Goal: Task Accomplishment & Management: Manage account settings

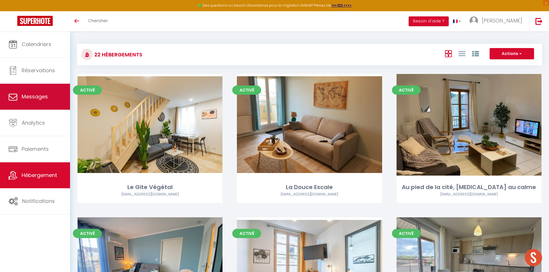
click at [40, 101] on link "Messages" at bounding box center [35, 97] width 70 height 26
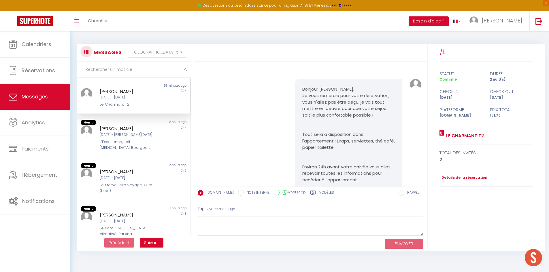
scroll to position [1450, 0]
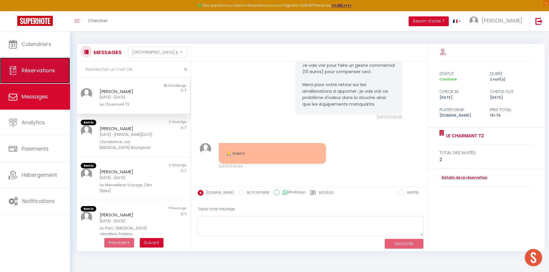
click at [43, 72] on span "Réservations" at bounding box center [38, 70] width 33 height 7
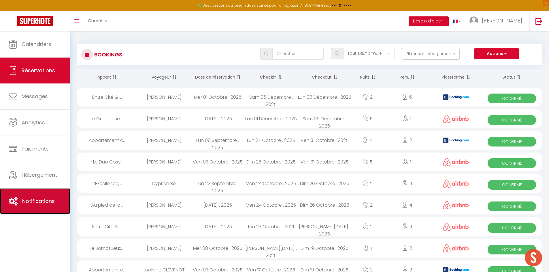
click at [42, 194] on link "Notifications" at bounding box center [35, 201] width 70 height 26
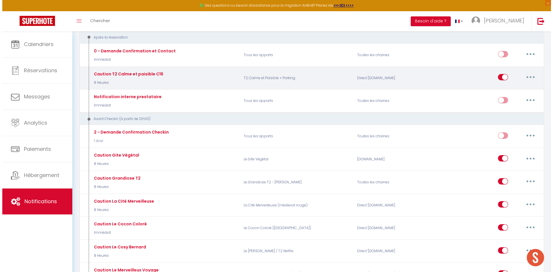
scroll to position [86, 0]
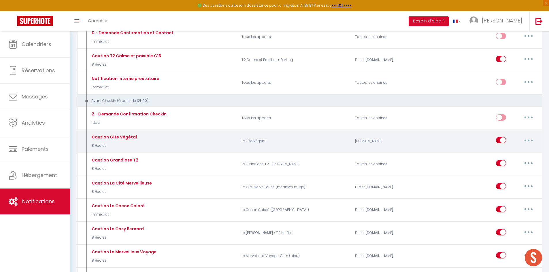
click at [529, 139] on button "button" at bounding box center [528, 140] width 16 height 9
click at [503, 153] on link "Editer" at bounding box center [513, 154] width 43 height 10
type input "Caution Gite Végétal"
select select "8 Heures"
select select "if_deposit_not_paid"
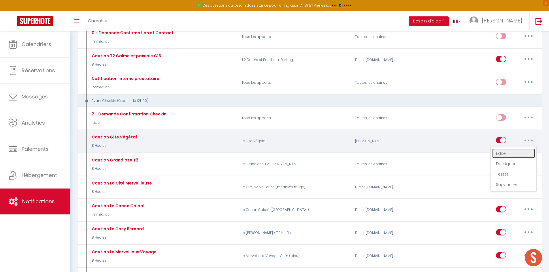
checkbox input "true"
checkbox input "false"
radio input "true"
type input "Caution"
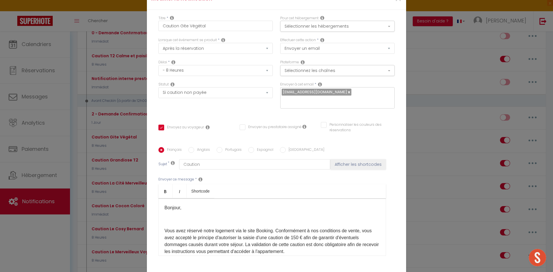
click at [190, 147] on input "Anglais" at bounding box center [191, 150] width 6 height 6
radio input "true"
checkbox input "true"
checkbox input "false"
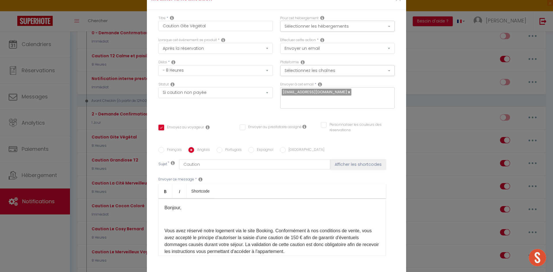
type input "Deposit"
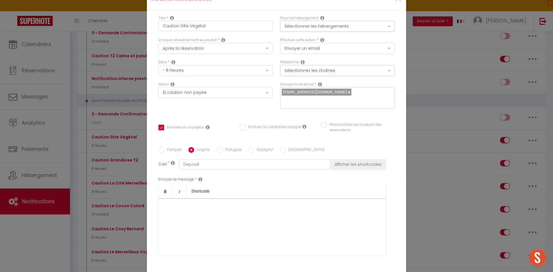
click at [158, 147] on input "Français" at bounding box center [161, 150] width 6 height 6
radio input "true"
checkbox input "true"
checkbox input "false"
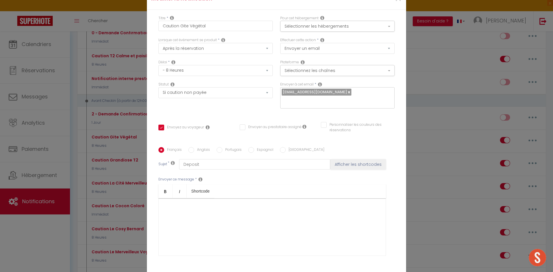
type input "Caution"
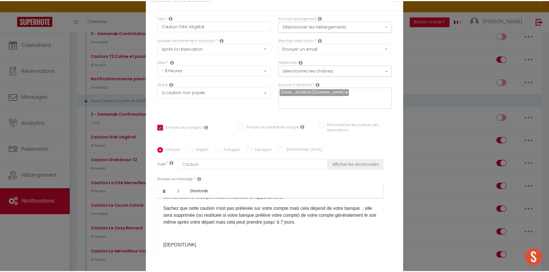
scroll to position [59, 0]
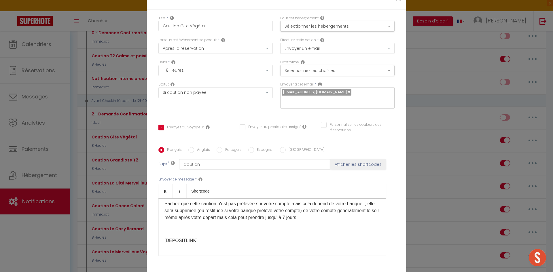
click at [439, 74] on div "Modifier la notification × Titre * Caution Gite Végétal Pour cet hébergement Sé…" at bounding box center [276, 136] width 553 height 272
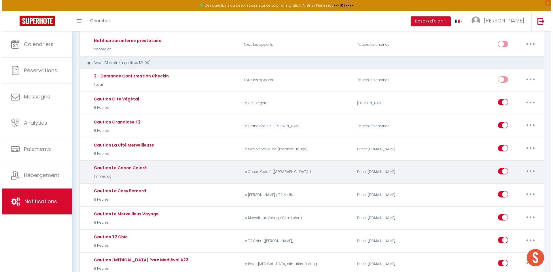
scroll to position [144, 0]
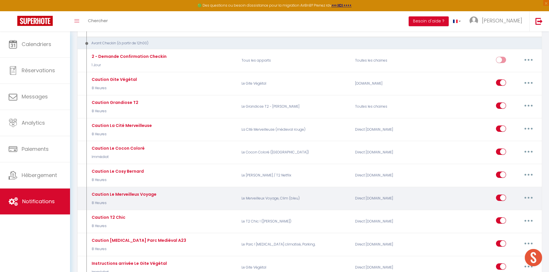
click at [526, 197] on button "button" at bounding box center [528, 197] width 16 height 9
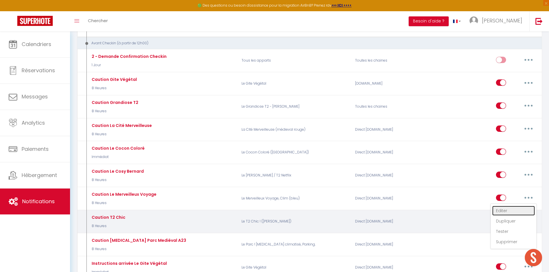
click at [502, 210] on link "Editer" at bounding box center [513, 211] width 43 height 10
type input "Caution Le Merveilleux Voyage"
checkbox input "true"
checkbox input "false"
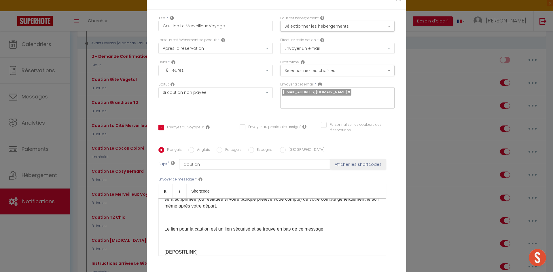
click at [191, 147] on input "Anglais" at bounding box center [191, 150] width 6 height 6
radio input "true"
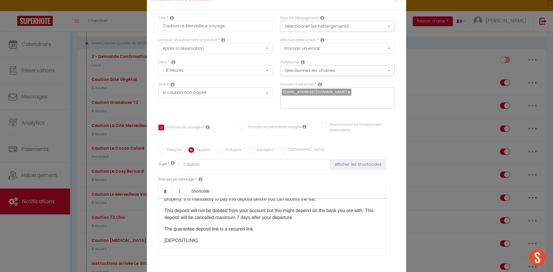
checkbox input "true"
checkbox input "false"
type input "Guarantee Deposit"
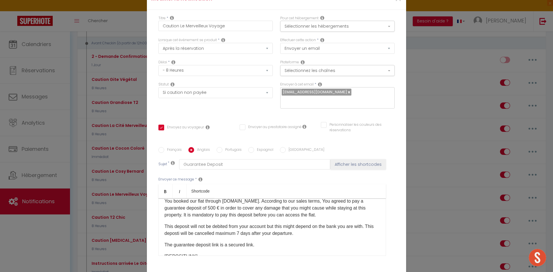
scroll to position [5, 0]
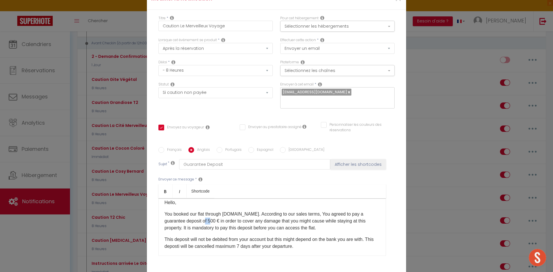
drag, startPoint x: 207, startPoint y: 216, endPoint x: 213, endPoint y: 215, distance: 6.1
click at [213, 215] on p "You booked our flat through [DOMAIN_NAME]. According to our sales terms, You ag…" at bounding box center [271, 221] width 215 height 21
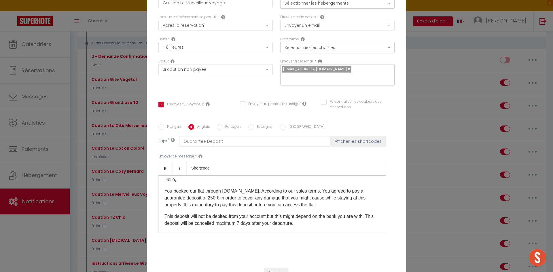
scroll to position [41, 0]
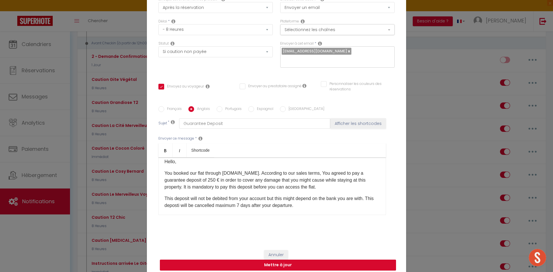
click at [285, 262] on button "Mettre à jour" at bounding box center [278, 265] width 236 height 11
checkbox input "true"
checkbox input "false"
select select "1"
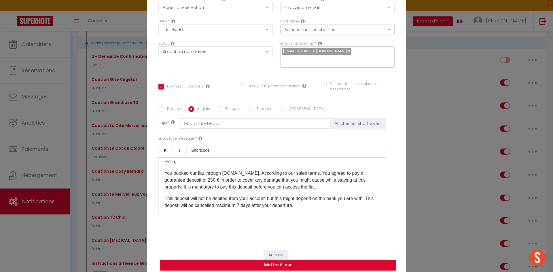
select select
checkbox input "false"
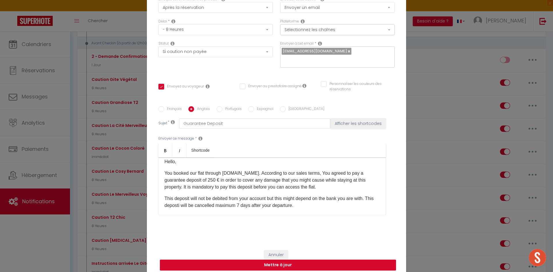
radio input "false"
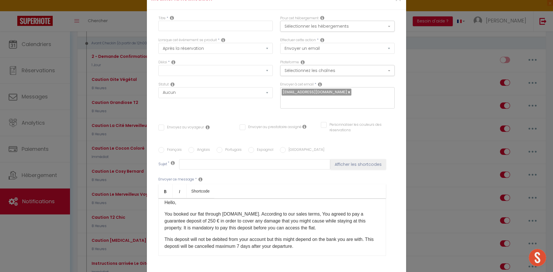
select select
checkbox input "false"
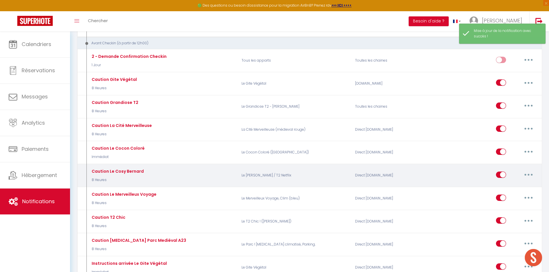
click at [531, 174] on button "button" at bounding box center [528, 174] width 16 height 9
click at [503, 185] on link "Editer" at bounding box center [513, 188] width 43 height 10
type input "Caution Le Cosy Bernard"
select select "8 Heures"
select select "if_deposit_not_paid"
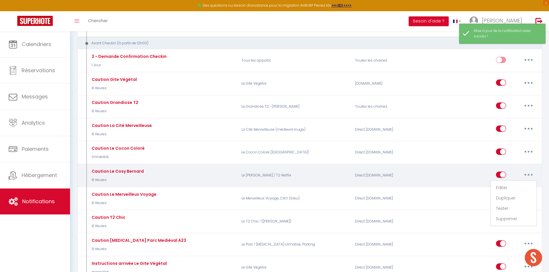
checkbox input "true"
checkbox input "false"
radio input "true"
type input "Caution"
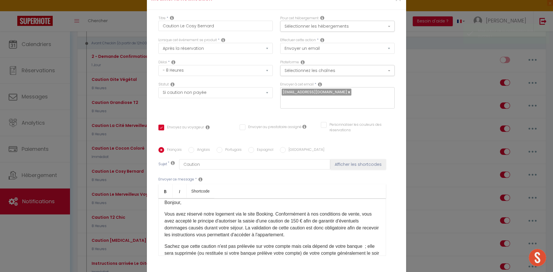
click at [190, 147] on input "Anglais" at bounding box center [191, 150] width 6 height 6
radio input "true"
checkbox input "true"
checkbox input "false"
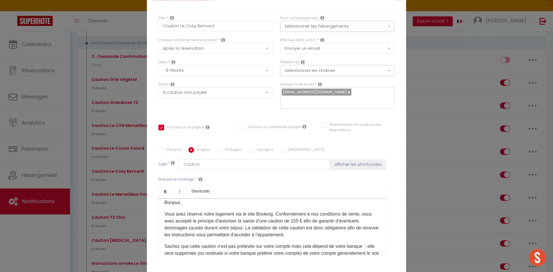
type input "Guarantee Deposit"
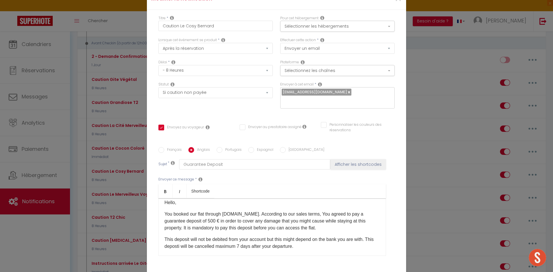
click at [164, 147] on label "Français" at bounding box center [173, 150] width 18 height 6
click at [163, 147] on input "Français" at bounding box center [161, 150] width 6 height 6
radio input "true"
checkbox input "true"
checkbox input "false"
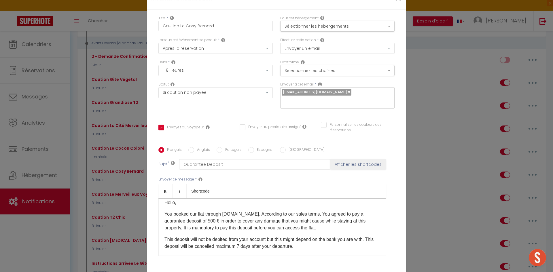
checkbox input "false"
type input "Caution"
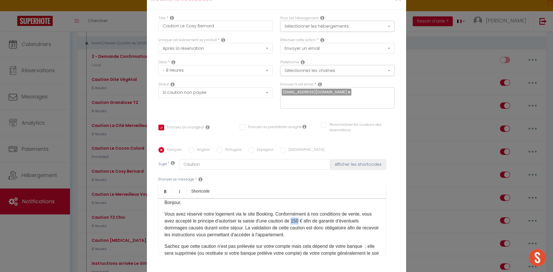
drag, startPoint x: 291, startPoint y: 179, endPoint x: 297, endPoint y: 178, distance: 6.3
click at [297, 211] on p "Vous avez réservé notre logement via le site Booking. Conformément à nos condit…" at bounding box center [271, 225] width 215 height 28
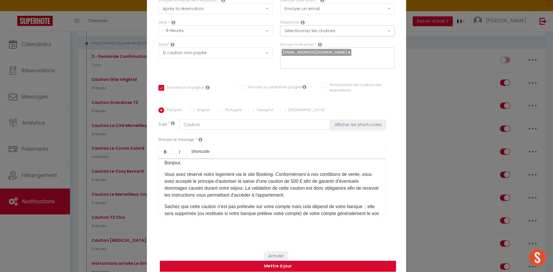
scroll to position [41, 0]
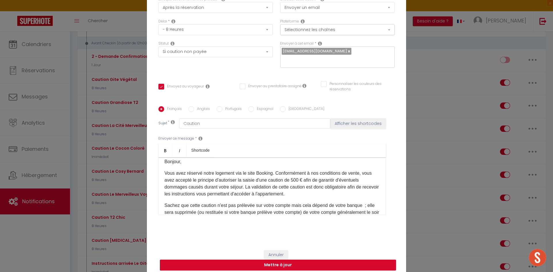
click at [286, 262] on button "Mettre à jour" at bounding box center [278, 265] width 236 height 11
checkbox input "true"
checkbox input "false"
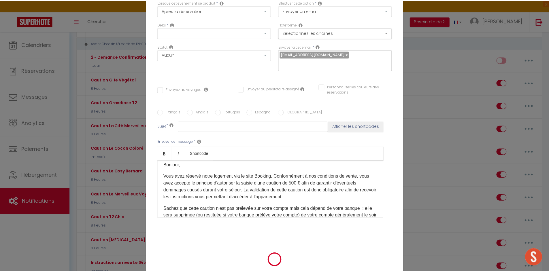
scroll to position [0, 0]
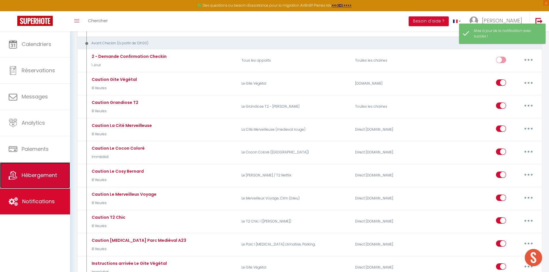
click at [37, 174] on span "Hébergement" at bounding box center [39, 175] width 35 height 7
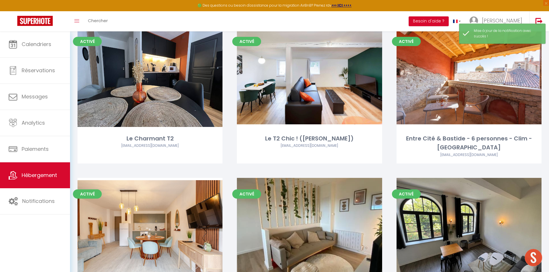
scroll to position [633, 0]
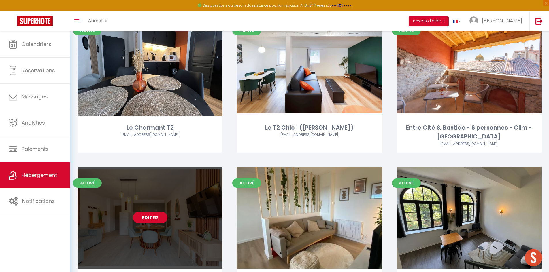
click at [161, 220] on div "Editer" at bounding box center [149, 218] width 145 height 102
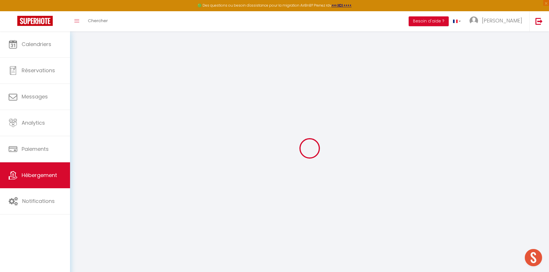
select select "3092"
select select
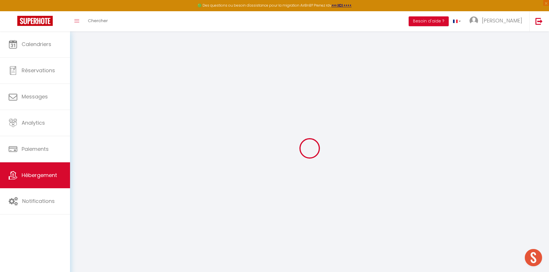
select select
checkbox input "false"
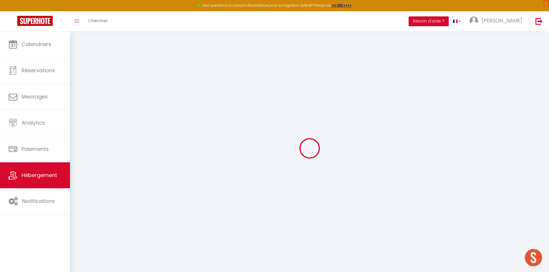
checkbox input "false"
select select
checkbox input "false"
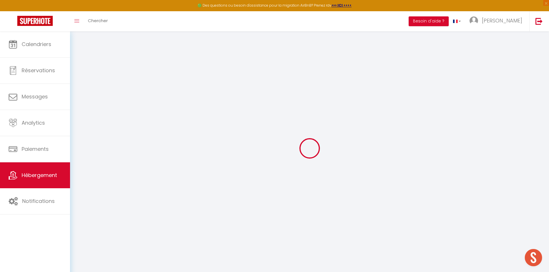
checkbox input "false"
select select
checkbox input "false"
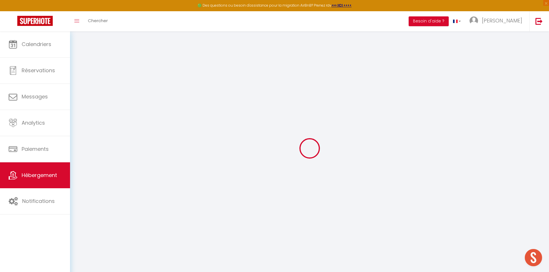
checkbox input "false"
select select "16:00"
select select
select select "11:00"
select select "30"
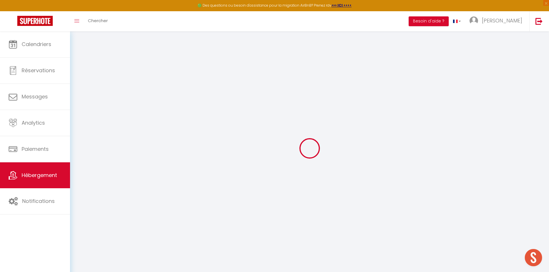
select select "120"
select select
checkbox input "false"
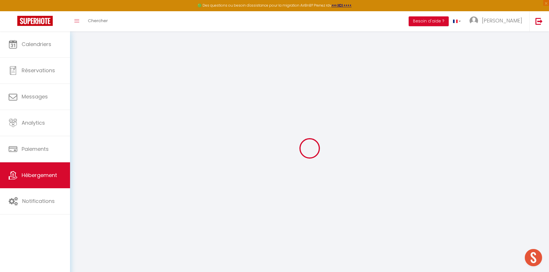
checkbox input "false"
select select
checkbox input "false"
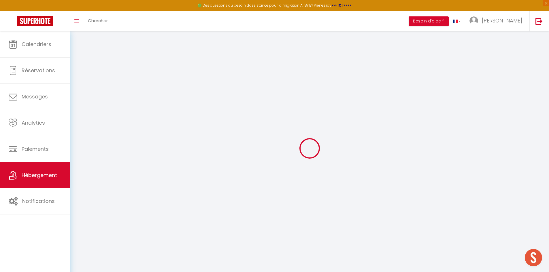
checkbox input "false"
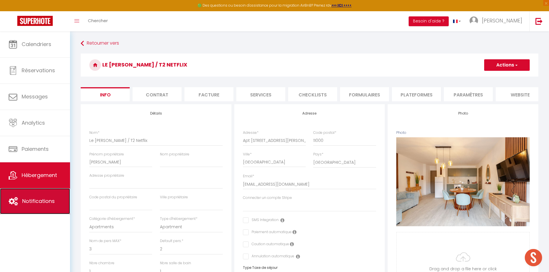
click at [44, 197] on link "Notifications" at bounding box center [35, 201] width 70 height 26
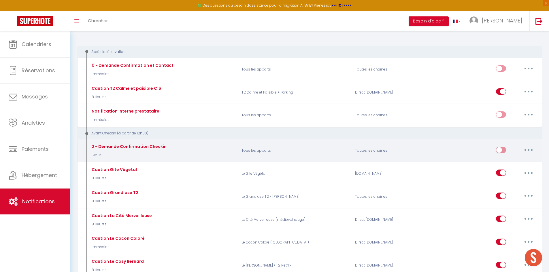
scroll to position [115, 0]
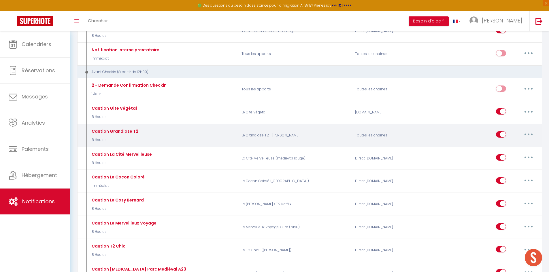
click at [154, 134] on div "Caution Grandiose T2 8 Heures" at bounding box center [161, 135] width 151 height 17
click at [528, 134] on icon "button" at bounding box center [528, 135] width 2 height 2
click at [506, 144] on link "Editer" at bounding box center [513, 148] width 43 height 10
type input "Caution Grandiose T2"
select select "8 Heures"
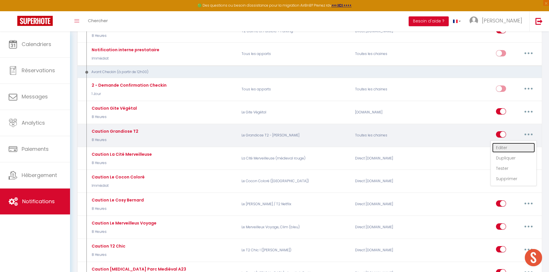
select select "if_deposit_not_paid"
checkbox input "true"
checkbox input "false"
radio input "true"
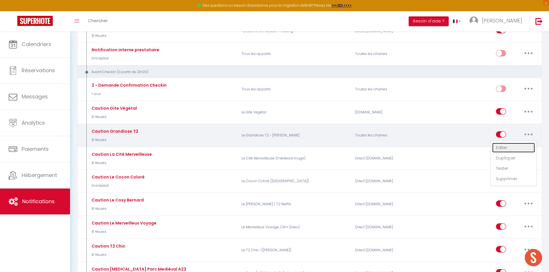
type input "Caution"
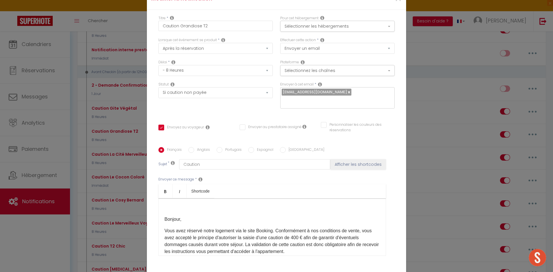
click at [189, 147] on input "Anglais" at bounding box center [191, 150] width 6 height 6
radio input "true"
checkbox input "true"
checkbox input "false"
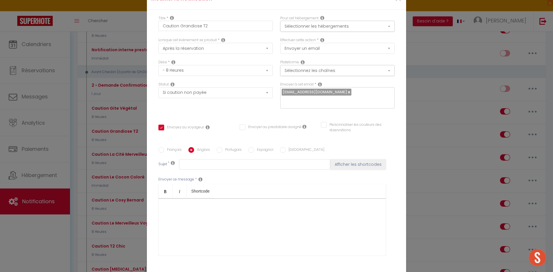
click at [411, 78] on div "Modifier la notification × Titre * Caution Grandiose T2 Pour cet hébergement Sé…" at bounding box center [276, 136] width 553 height 272
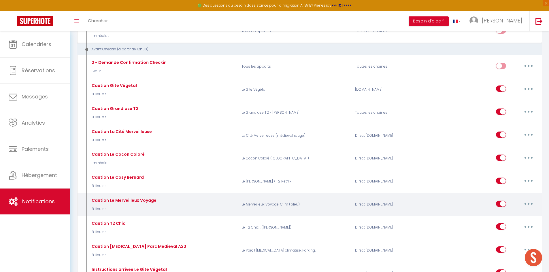
scroll to position [173, 0]
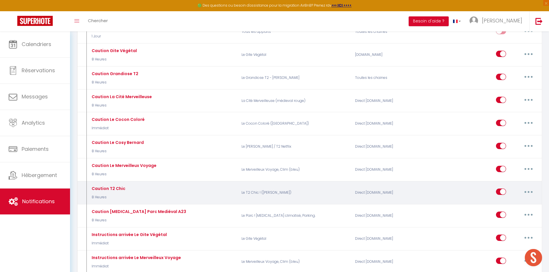
click at [530, 193] on button "button" at bounding box center [528, 191] width 16 height 9
click at [508, 205] on link "Editer" at bounding box center [513, 205] width 43 height 10
type input "Caution T2 Chic"
checkbox input "true"
checkbox input "false"
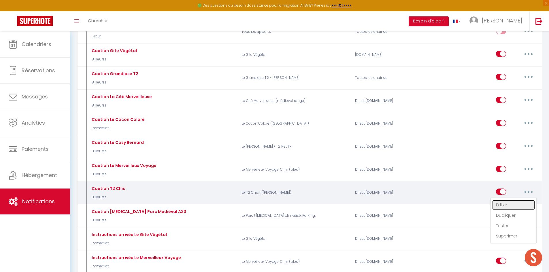
checkbox input "false"
radio input "true"
type input "Caution"
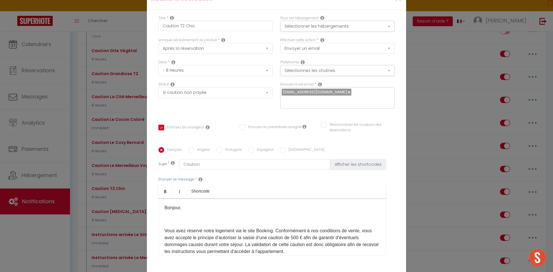
click at [190, 147] on input "Anglais" at bounding box center [191, 150] width 6 height 6
radio input "true"
checkbox input "true"
checkbox input "false"
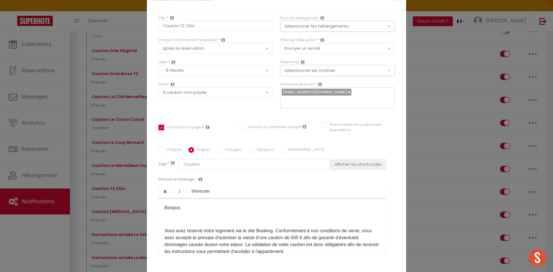
type input "Deposit"
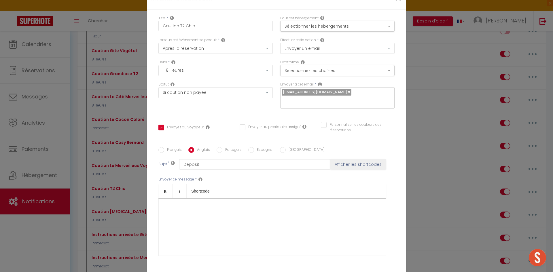
click at [160, 147] on input "Français" at bounding box center [161, 150] width 6 height 6
radio input "true"
checkbox input "true"
checkbox input "false"
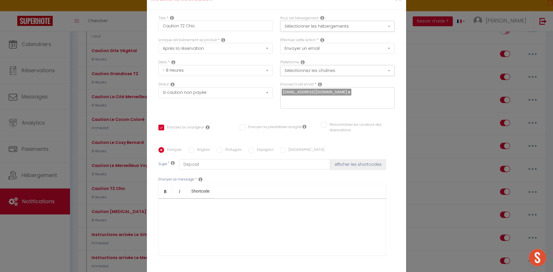
type input "Caution"
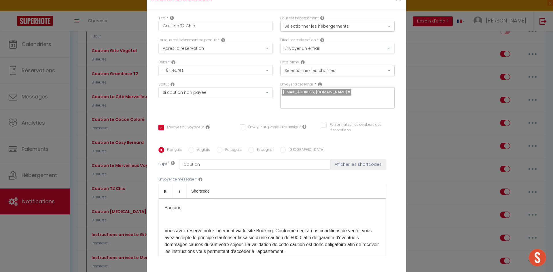
click at [431, 84] on div "Modifier la notification × Titre * Caution T2 Chic Pour cet hébergement Sélecti…" at bounding box center [276, 136] width 553 height 272
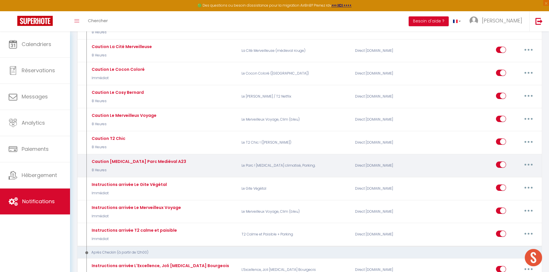
scroll to position [230, 0]
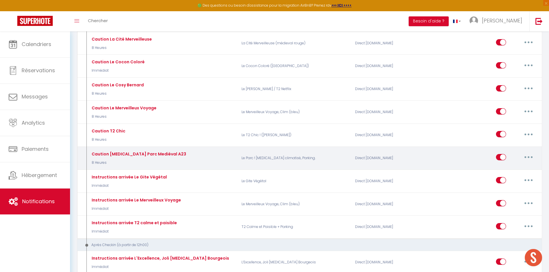
click at [528, 158] on icon "button" at bounding box center [528, 157] width 2 height 2
click at [504, 169] on link "Editer" at bounding box center [513, 171] width 43 height 10
type input "Caution [MEDICAL_DATA] Parc Mediéval A23"
checkbox input "true"
checkbox input "false"
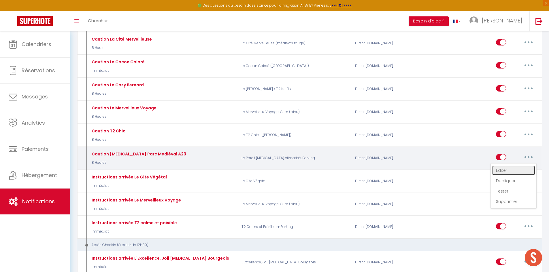
checkbox input "false"
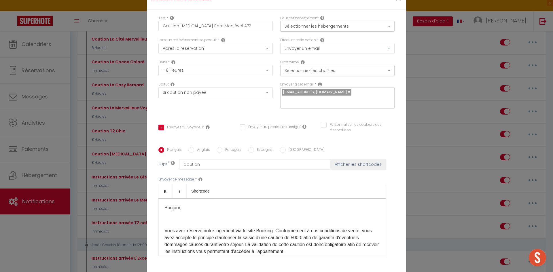
click at [189, 147] on input "Anglais" at bounding box center [191, 150] width 6 height 6
radio input "true"
checkbox input "true"
checkbox input "false"
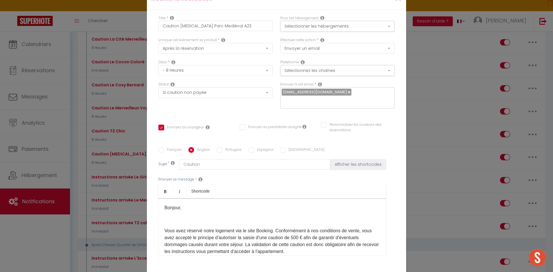
type input "Deposit"
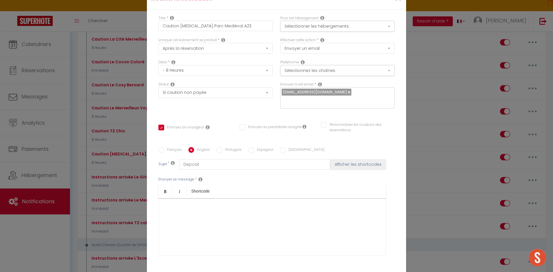
click at [161, 147] on input "Français" at bounding box center [161, 150] width 6 height 6
radio input "true"
checkbox input "true"
checkbox input "false"
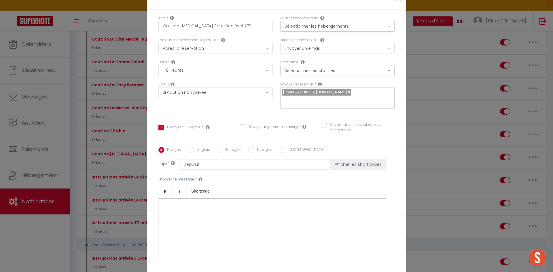
type input "Caution"
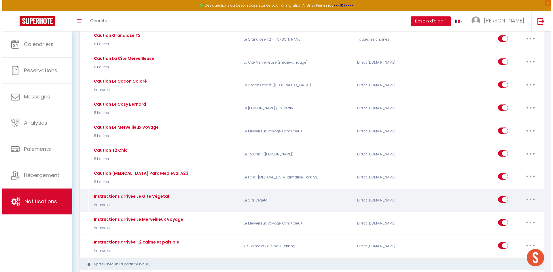
scroll to position [202, 0]
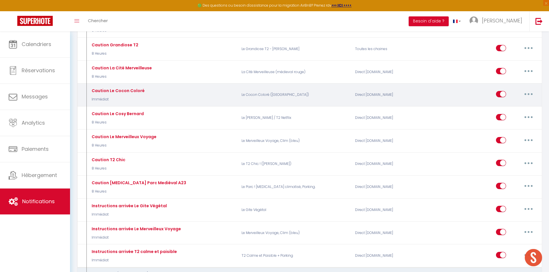
click at [533, 94] on button "button" at bounding box center [528, 94] width 16 height 9
click at [498, 105] on link "Editer" at bounding box center [513, 107] width 43 height 10
type input "Caution Le Cocon Coloré"
select select "Immédiat"
checkbox input "true"
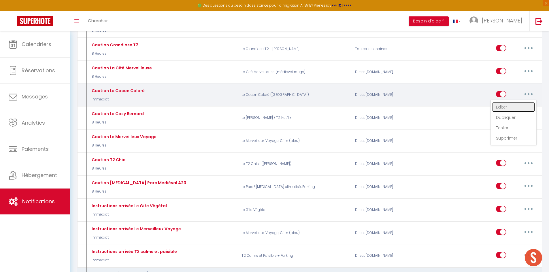
checkbox input "false"
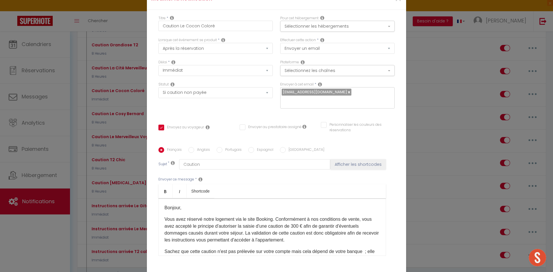
click at [189, 147] on input "Anglais" at bounding box center [191, 150] width 6 height 6
radio input "true"
checkbox input "true"
checkbox input "false"
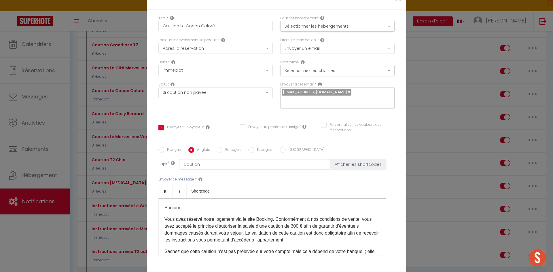
type input "Guarantee Deposit"
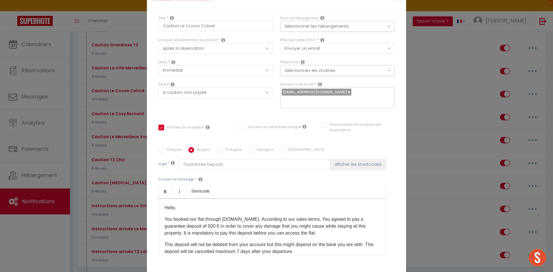
click at [162, 147] on div "Français" at bounding box center [169, 150] width 23 height 6
click at [160, 147] on input "Français" at bounding box center [161, 150] width 6 height 6
radio input "true"
checkbox input "true"
checkbox input "false"
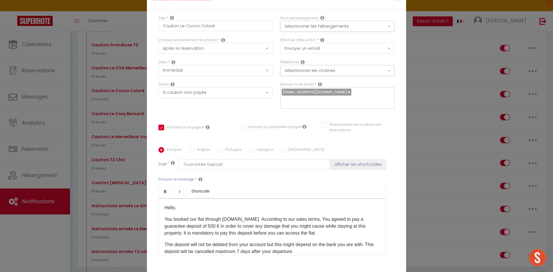
checkbox input "false"
type input "Caution"
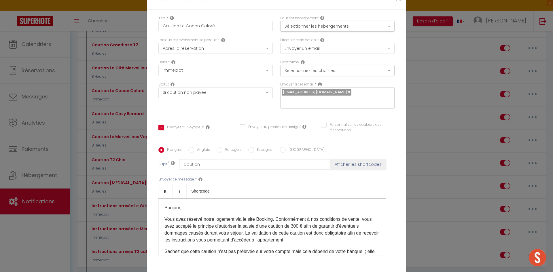
click at [190, 147] on input "Anglais" at bounding box center [191, 150] width 6 height 6
radio input "true"
checkbox input "true"
checkbox input "false"
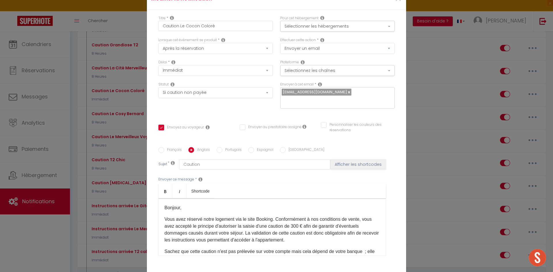
type input "Guarantee Deposit"
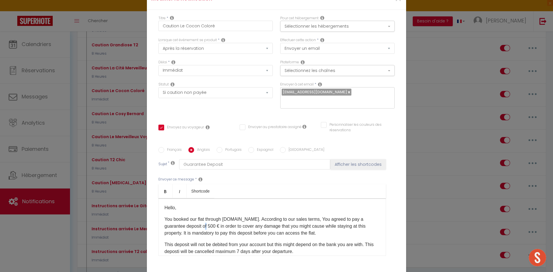
click at [208, 221] on p "You booked our flat through [DOMAIN_NAME]. According to our sales terms, You ag…" at bounding box center [271, 226] width 215 height 21
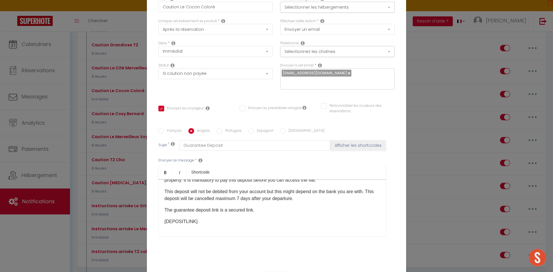
scroll to position [41, 0]
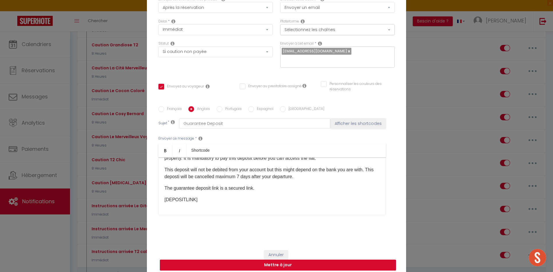
click at [258, 260] on button "Mettre à jour" at bounding box center [278, 265] width 236 height 11
checkbox input "true"
checkbox input "false"
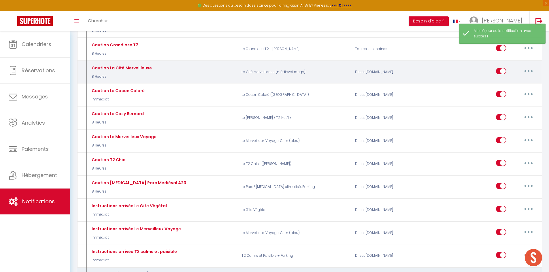
click at [532, 71] on button "button" at bounding box center [528, 71] width 16 height 9
click at [508, 83] on link "Editer" at bounding box center [513, 84] width 43 height 10
type input "Caution La Cité Merveilleuse"
select select "8 Heures"
select select "if_deposit_not_paid"
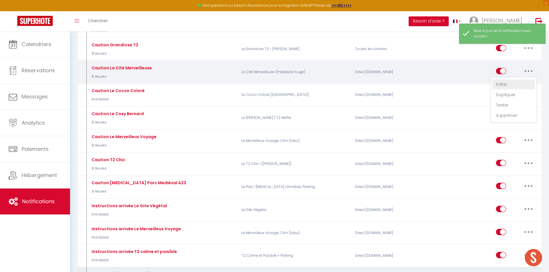
checkbox input "true"
checkbox input "false"
radio input "true"
type input "Caution"
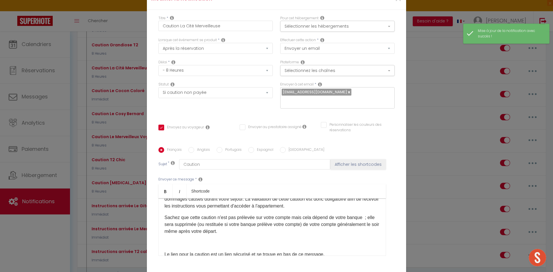
click at [189, 147] on input "Anglais" at bounding box center [191, 150] width 6 height 6
radio input "true"
checkbox input "true"
checkbox input "false"
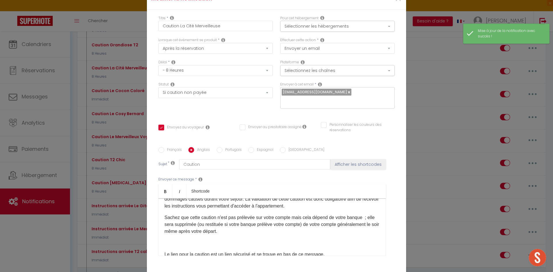
type input "Guarantee Deposit"
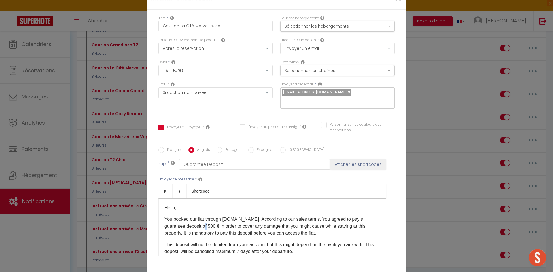
click at [209, 216] on p "You booked our flat through [DOMAIN_NAME]. According to our sales terms, You ag…" at bounding box center [271, 226] width 215 height 21
checkbox input "true"
checkbox input "false"
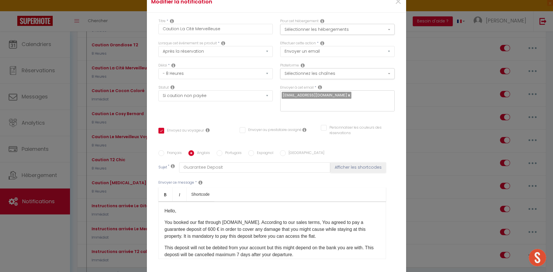
select select "1"
select select
checkbox input "false"
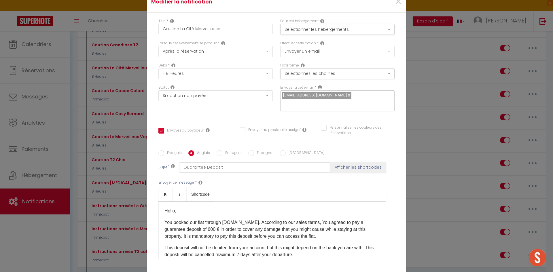
checkbox input "false"
radio input "false"
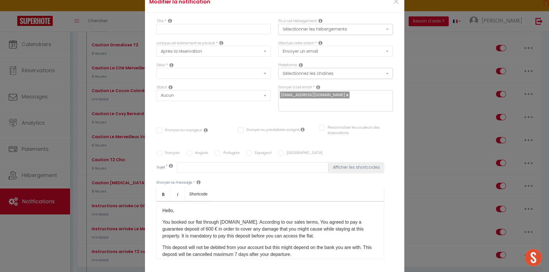
select select
checkbox input "false"
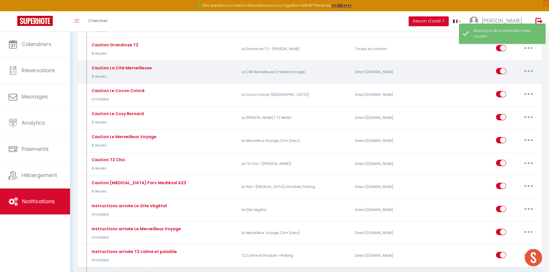
click at [528, 71] on icon "button" at bounding box center [528, 71] width 2 height 2
click at [502, 81] on link "Editer" at bounding box center [513, 84] width 43 height 10
type input "Caution La Cité Merveilleuse"
select select "8 Heures"
select select "if_deposit_not_paid"
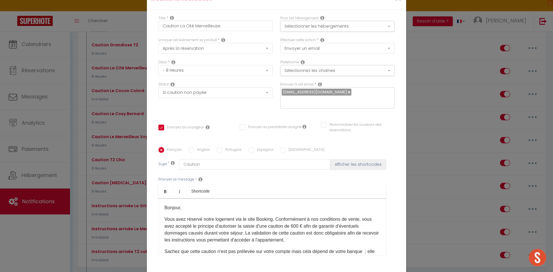
click at [424, 32] on div "Modifier la notification × Titre * Caution La Cité Merveilleuse Pour cet héberg…" at bounding box center [276, 136] width 553 height 272
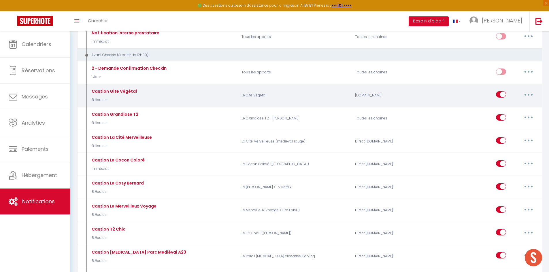
scroll to position [115, 0]
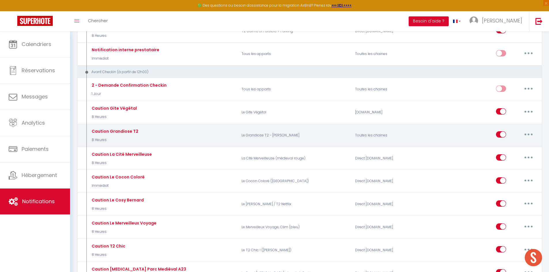
drag, startPoint x: 536, startPoint y: 133, endPoint x: 531, endPoint y: 134, distance: 5.5
click at [536, 133] on div "Editer Dupliquer Tester Supprimer" at bounding box center [483, 135] width 113 height 17
click at [530, 134] on button "button" at bounding box center [528, 134] width 16 height 9
click at [508, 147] on link "Editer" at bounding box center [513, 148] width 43 height 10
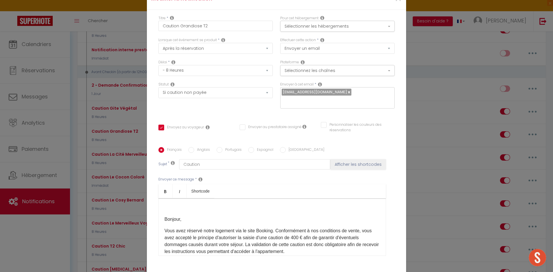
click at [191, 147] on input "Anglais" at bounding box center [191, 150] width 6 height 6
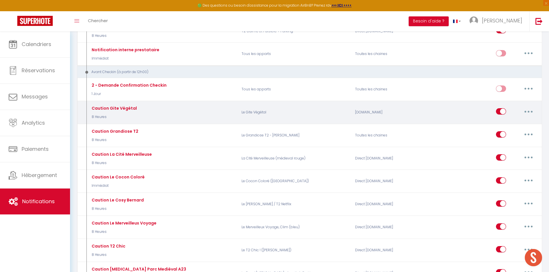
click at [529, 112] on icon "button" at bounding box center [528, 112] width 2 height 2
click at [503, 122] on link "Editer" at bounding box center [513, 125] width 43 height 10
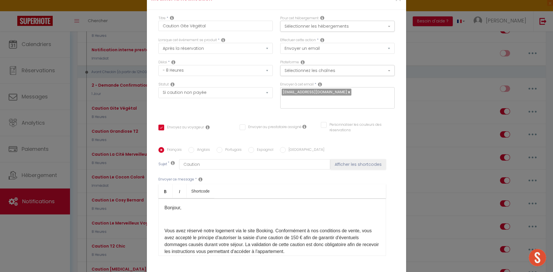
click at [188, 147] on input "Anglais" at bounding box center [191, 150] width 6 height 6
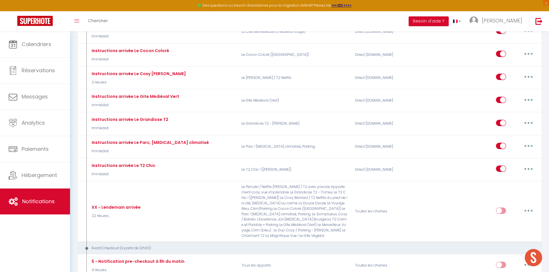
scroll to position [605, 0]
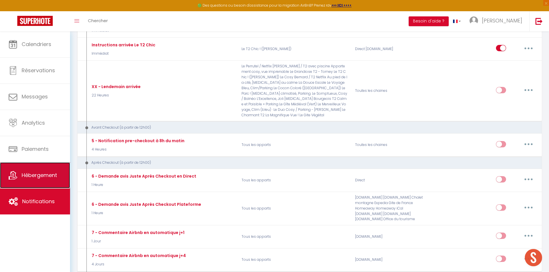
click at [37, 172] on span "Hébergement" at bounding box center [39, 175] width 35 height 7
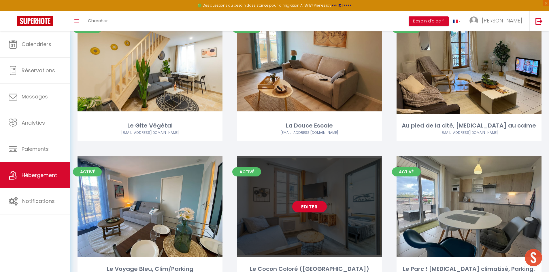
scroll to position [144, 0]
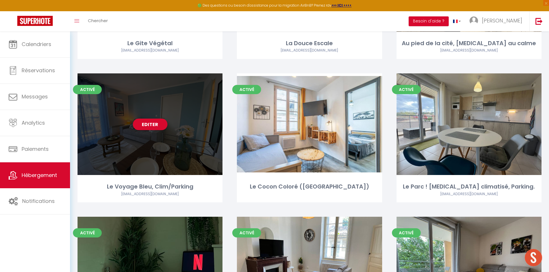
click at [126, 149] on div "Editer" at bounding box center [149, 124] width 145 height 102
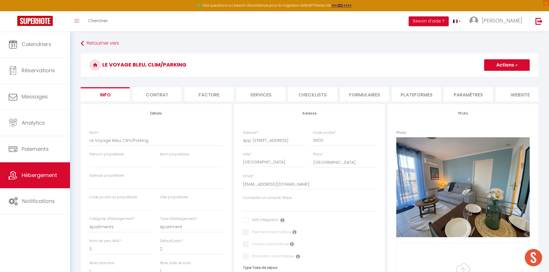
click at [463, 96] on li "Paramètres" at bounding box center [467, 94] width 49 height 14
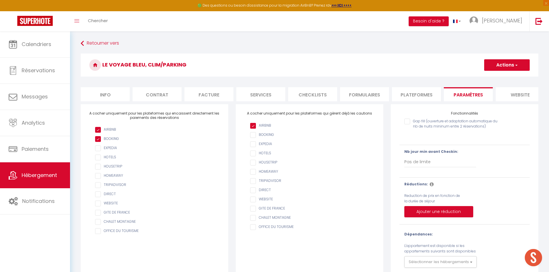
click at [429, 95] on li "Plateformes" at bounding box center [416, 94] width 49 height 14
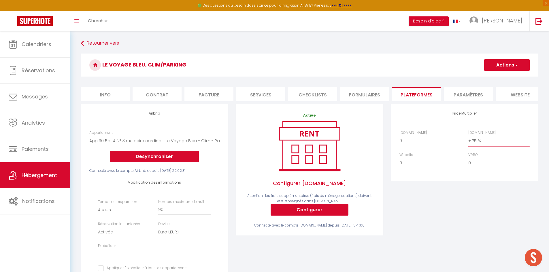
click at [475, 145] on select "0 + 1 % + 2 % + 3 % + 4 % + 5 % + 6 % + 7 % + 8 % + 9 %" at bounding box center [498, 140] width 61 height 11
click at [468, 140] on select "0 + 1 % + 2 % + 3 % + 4 % + 5 % + 6 % + 7 % + 8 % + 9 %" at bounding box center [498, 140] width 61 height 11
click at [494, 65] on button "Actions" at bounding box center [506, 65] width 45 height 12
click at [495, 77] on link "Enregistrer" at bounding box center [505, 77] width 45 height 7
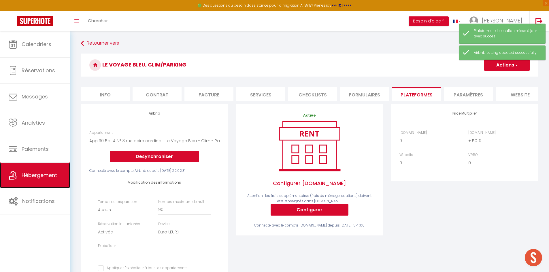
click at [38, 174] on span "Hébergement" at bounding box center [39, 175] width 35 height 7
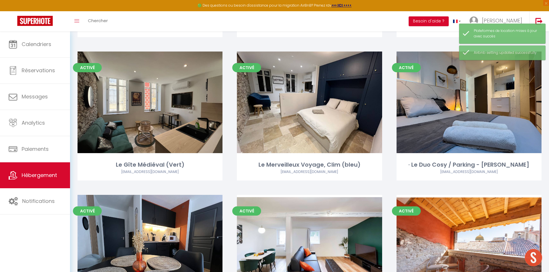
scroll to position [461, 0]
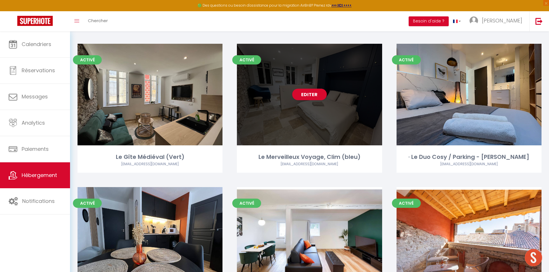
click at [319, 126] on div "Editer" at bounding box center [309, 95] width 145 height 102
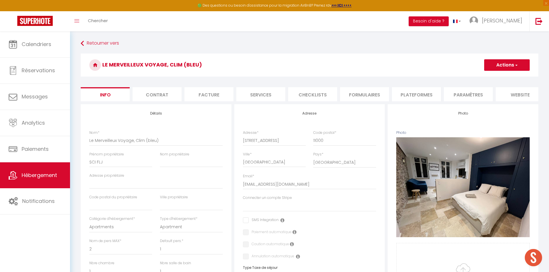
click at [410, 95] on li "Plateformes" at bounding box center [416, 94] width 49 height 14
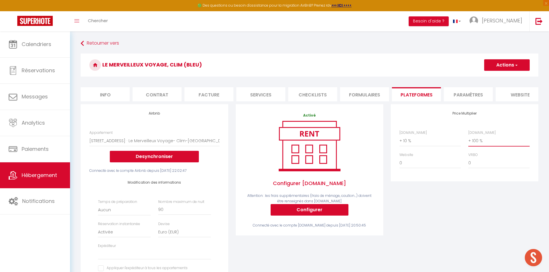
click at [474, 143] on select "0 + 1 % + 2 % + 3 % + 4 % + 5 % + 6 % + 7 % + 8 % + 9 %" at bounding box center [498, 140] width 61 height 11
click at [34, 174] on span "Hébergement" at bounding box center [39, 175] width 35 height 7
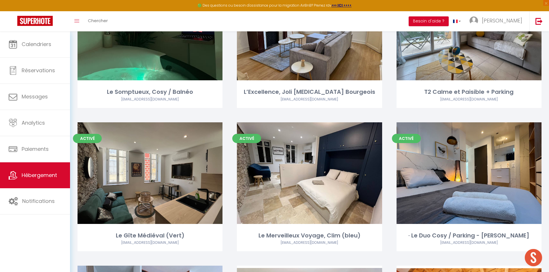
scroll to position [432, 0]
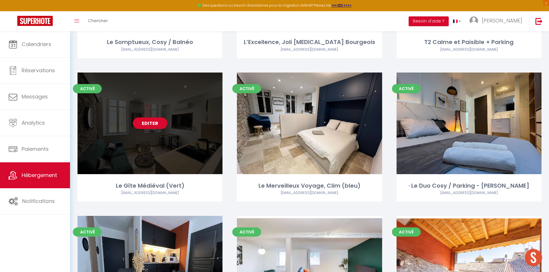
click at [127, 143] on div "Editer" at bounding box center [149, 124] width 145 height 102
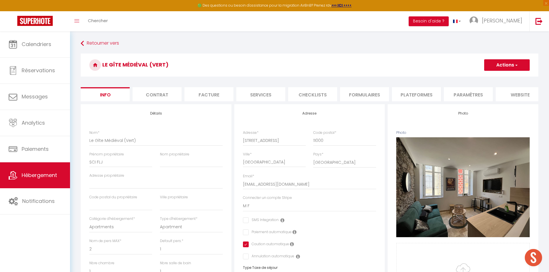
click at [418, 95] on li "Plateformes" at bounding box center [416, 94] width 49 height 14
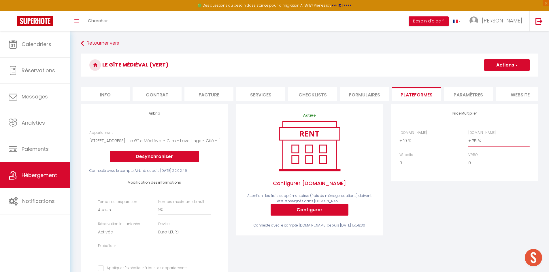
click at [480, 146] on select "0 + 1 % + 2 % + 3 % + 4 % + 5 % + 6 % + 7 % + 8 % + 9 %" at bounding box center [498, 140] width 61 height 11
click at [468, 140] on select "0 + 1 % + 2 % + 3 % + 4 % + 5 % + 6 % + 7 % + 8 % + 9 %" at bounding box center [498, 140] width 61 height 11
click at [496, 63] on button "Actions" at bounding box center [506, 65] width 45 height 12
click at [497, 75] on link "Enregistrer" at bounding box center [505, 77] width 45 height 7
